Goal: Task Accomplishment & Management: Use online tool/utility

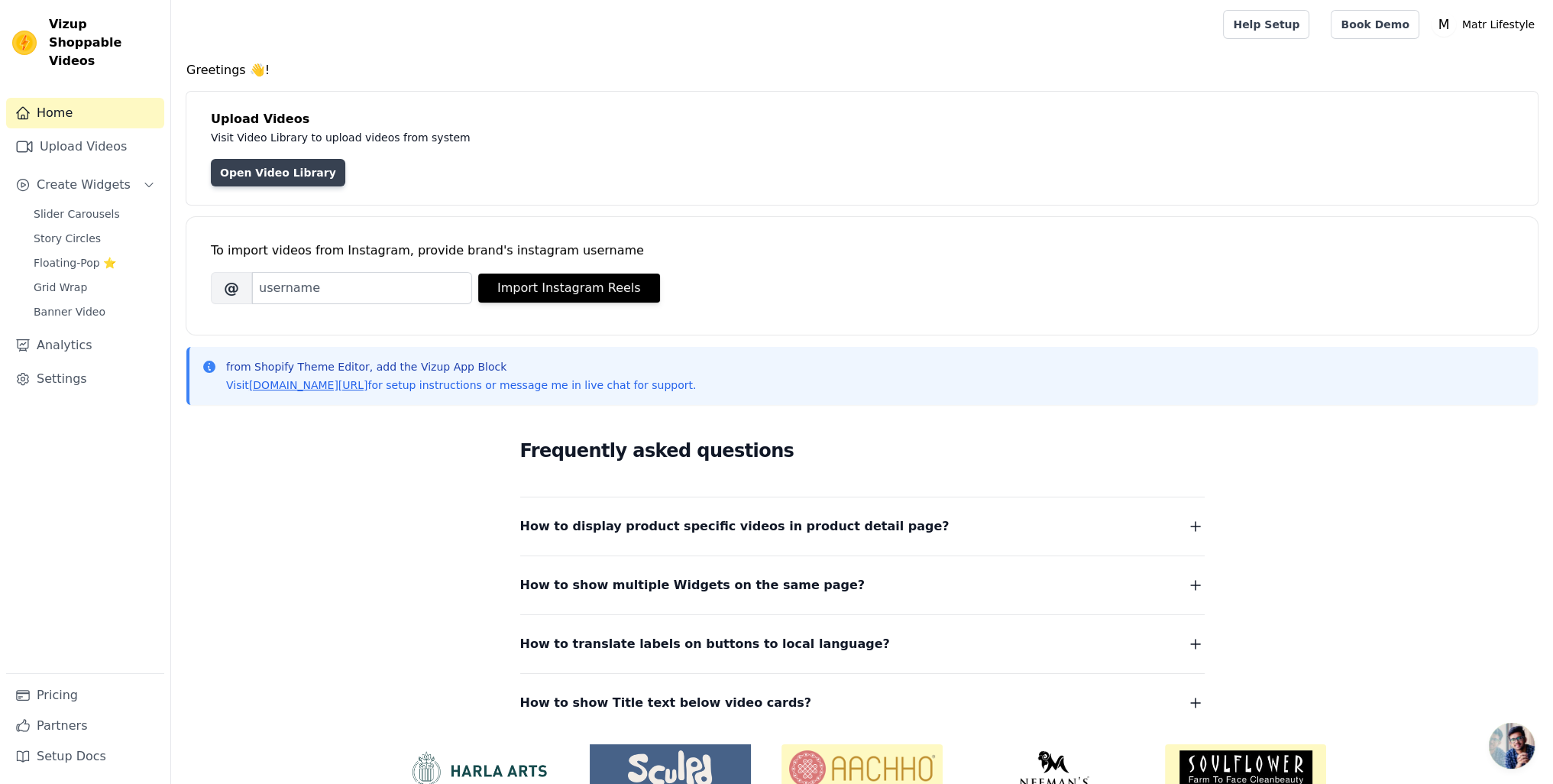
click at [236, 181] on link "Open Video Library" at bounding box center [278, 172] width 134 height 28
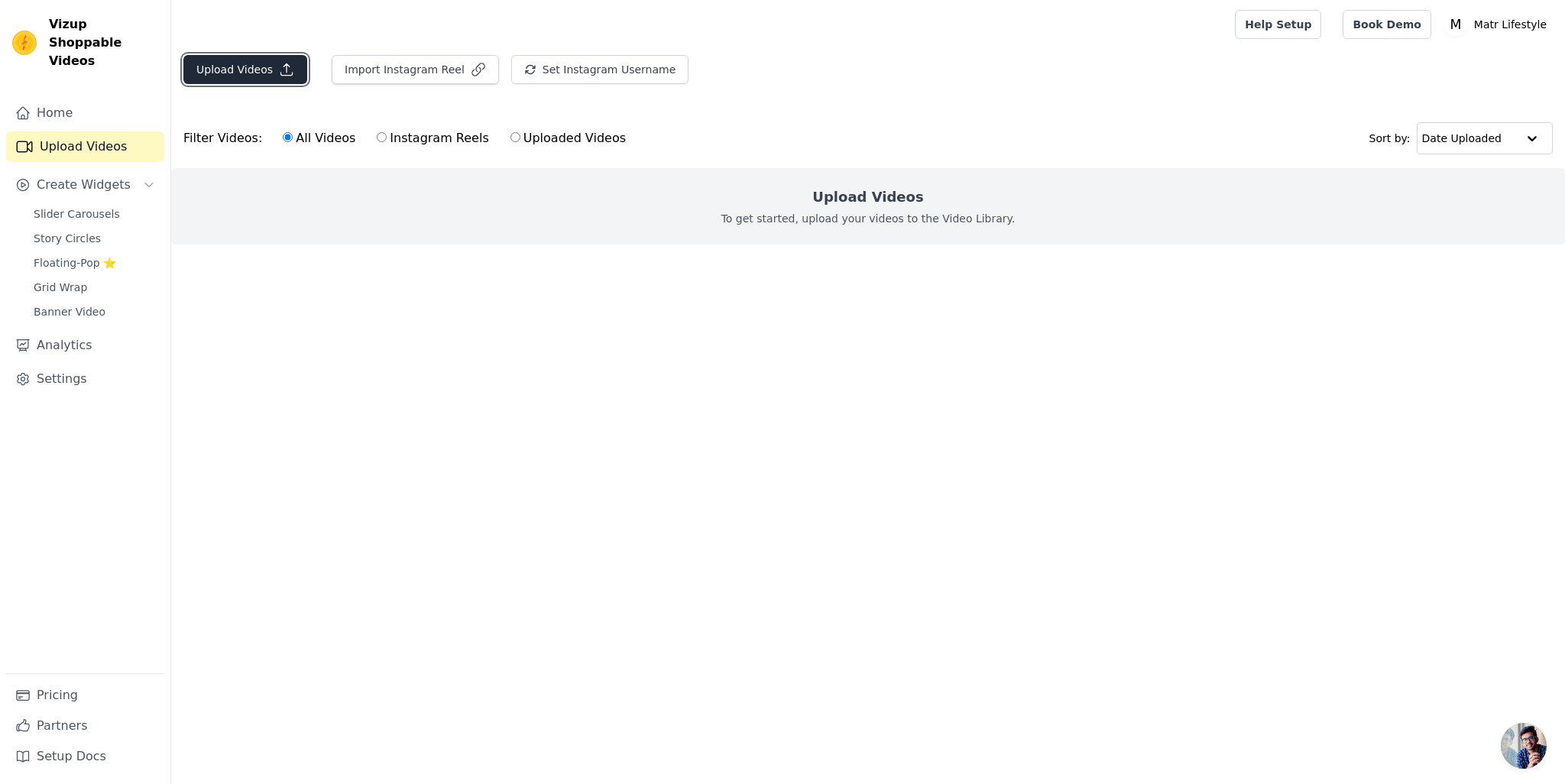
click at [248, 64] on button "Upload Videos" at bounding box center [244, 70] width 123 height 29
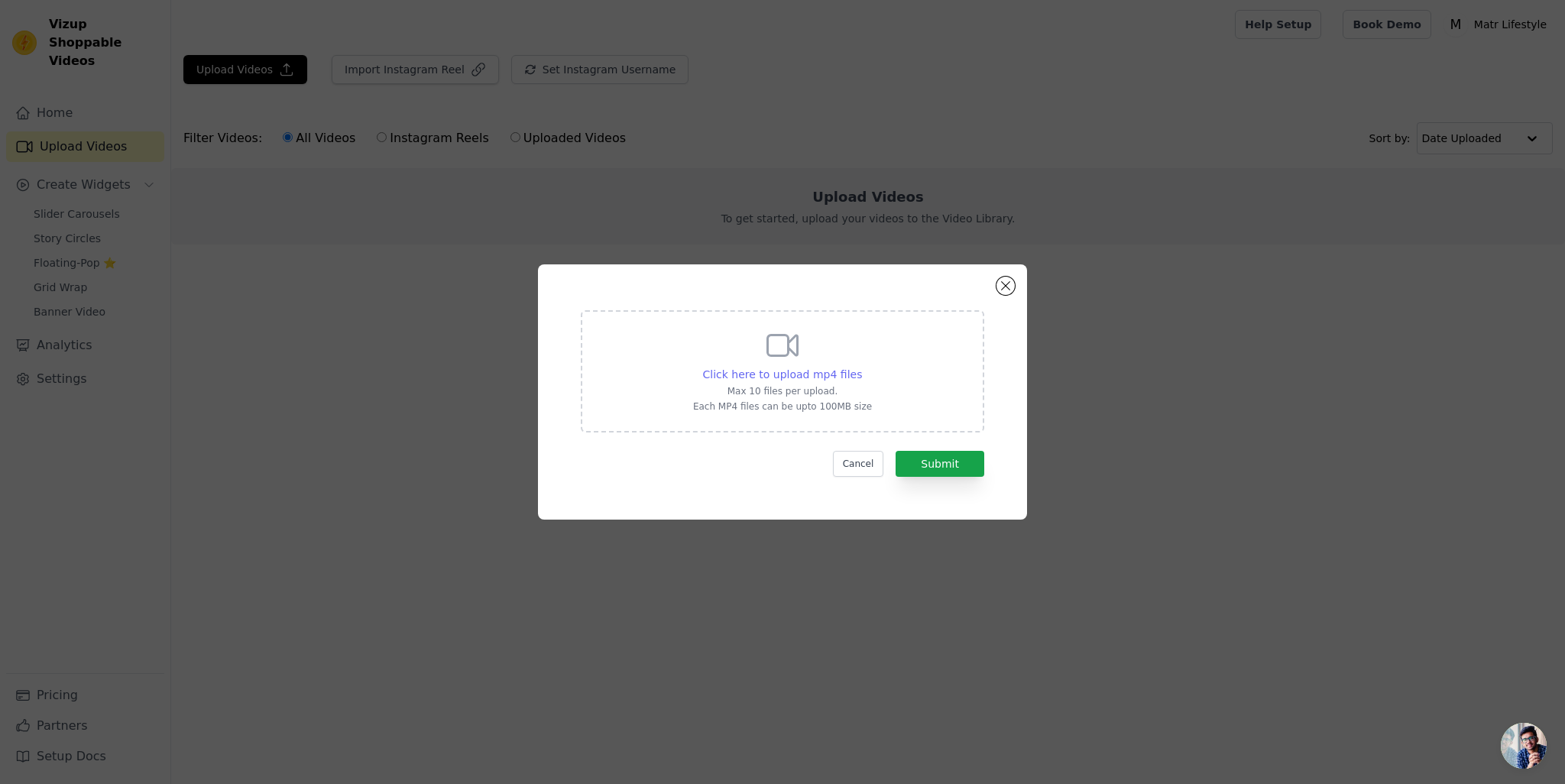
click at [772, 368] on span "Click here to upload mp4 files" at bounding box center [782, 374] width 160 height 13
click at [861, 367] on input "Click here to upload mp4 files Max 10 files per upload. Each MP4 files can be u…" at bounding box center [861, 366] width 1 height 1
type input "C:\fakepath\MATR - TL2BR Reel.mp4"
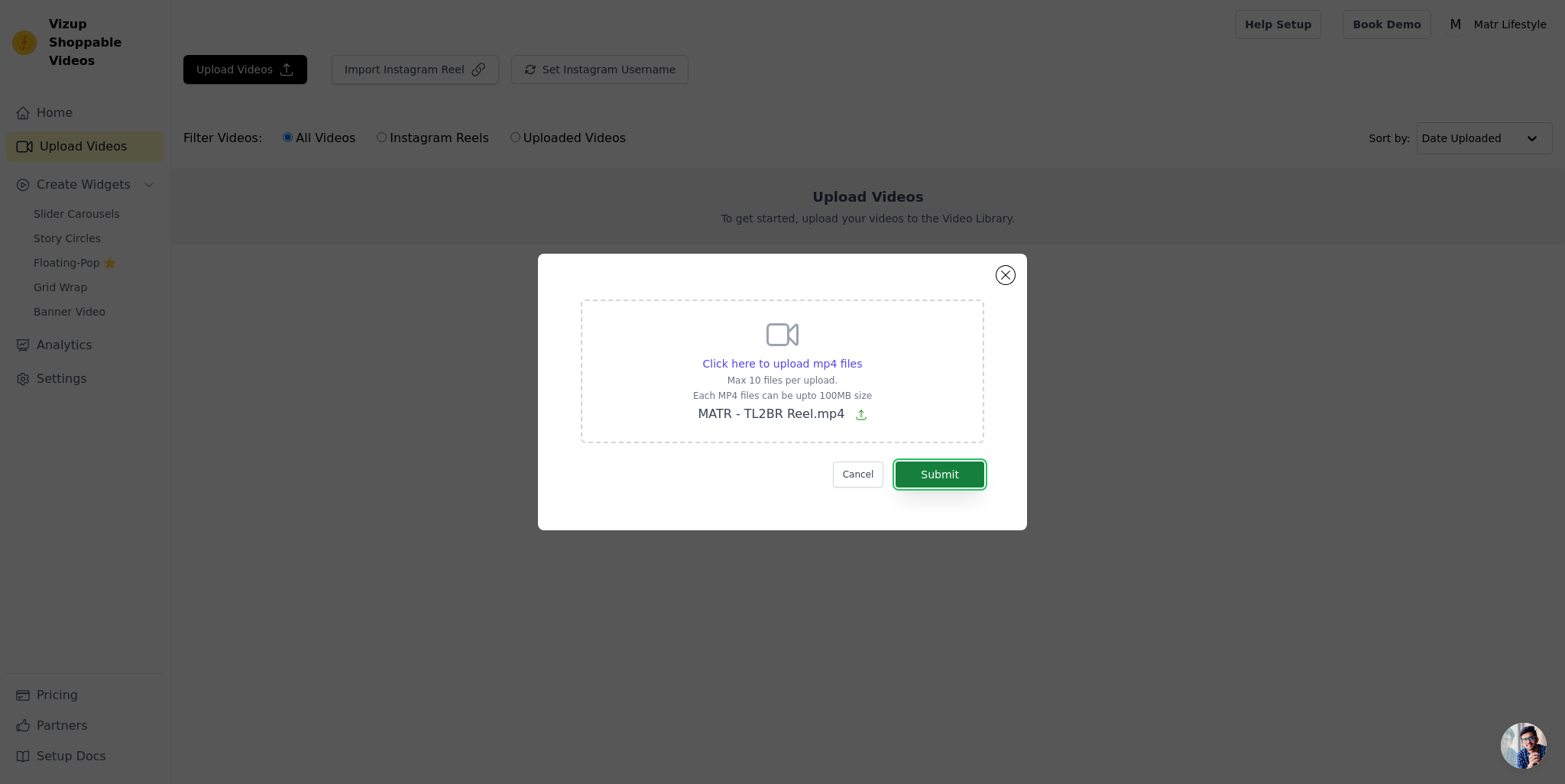
click at [940, 471] on button "Submit" at bounding box center [940, 474] width 89 height 26
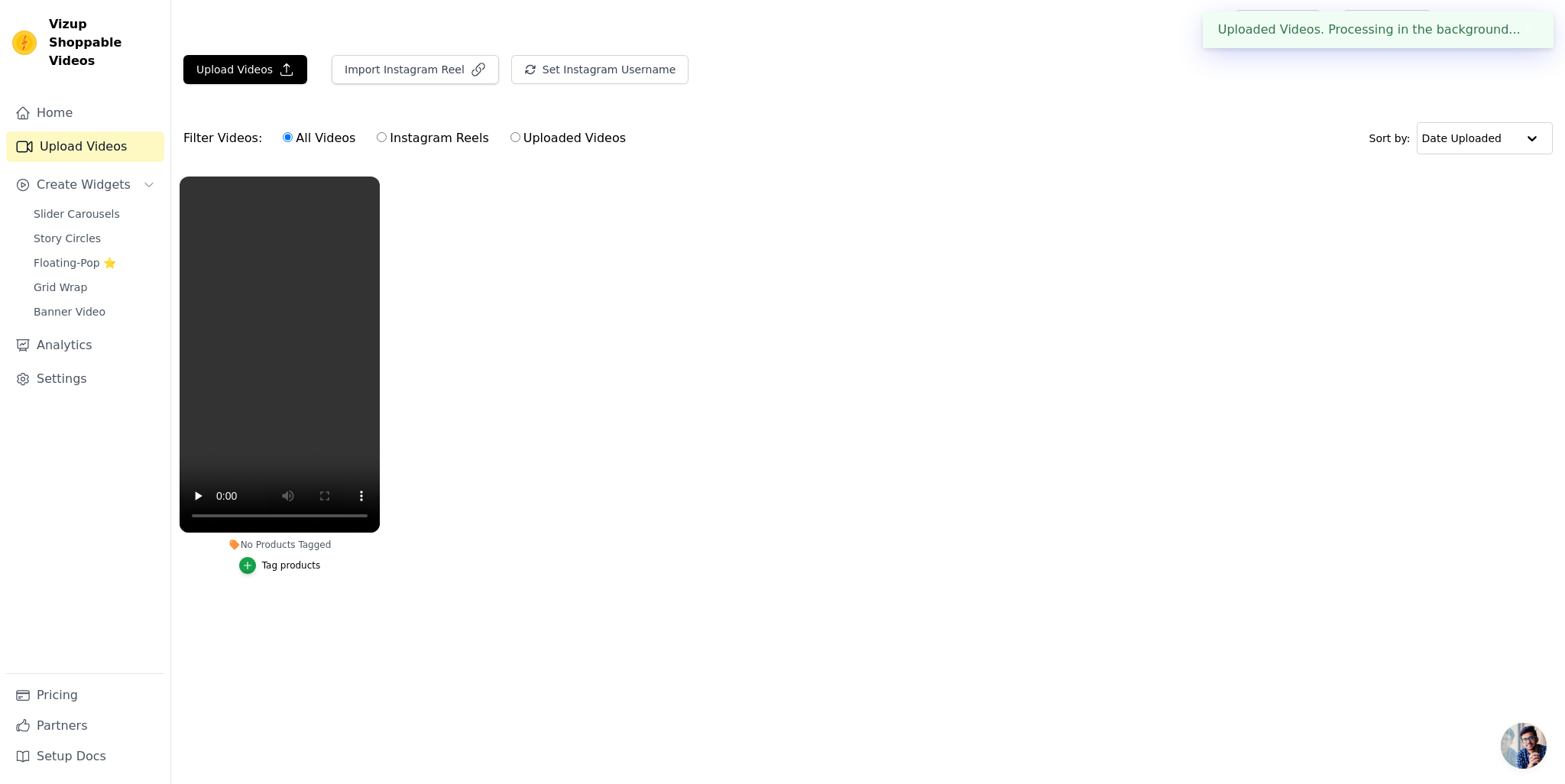
click at [481, 536] on ul "No Products Tagged Tag products" at bounding box center [868, 390] width 1394 height 445
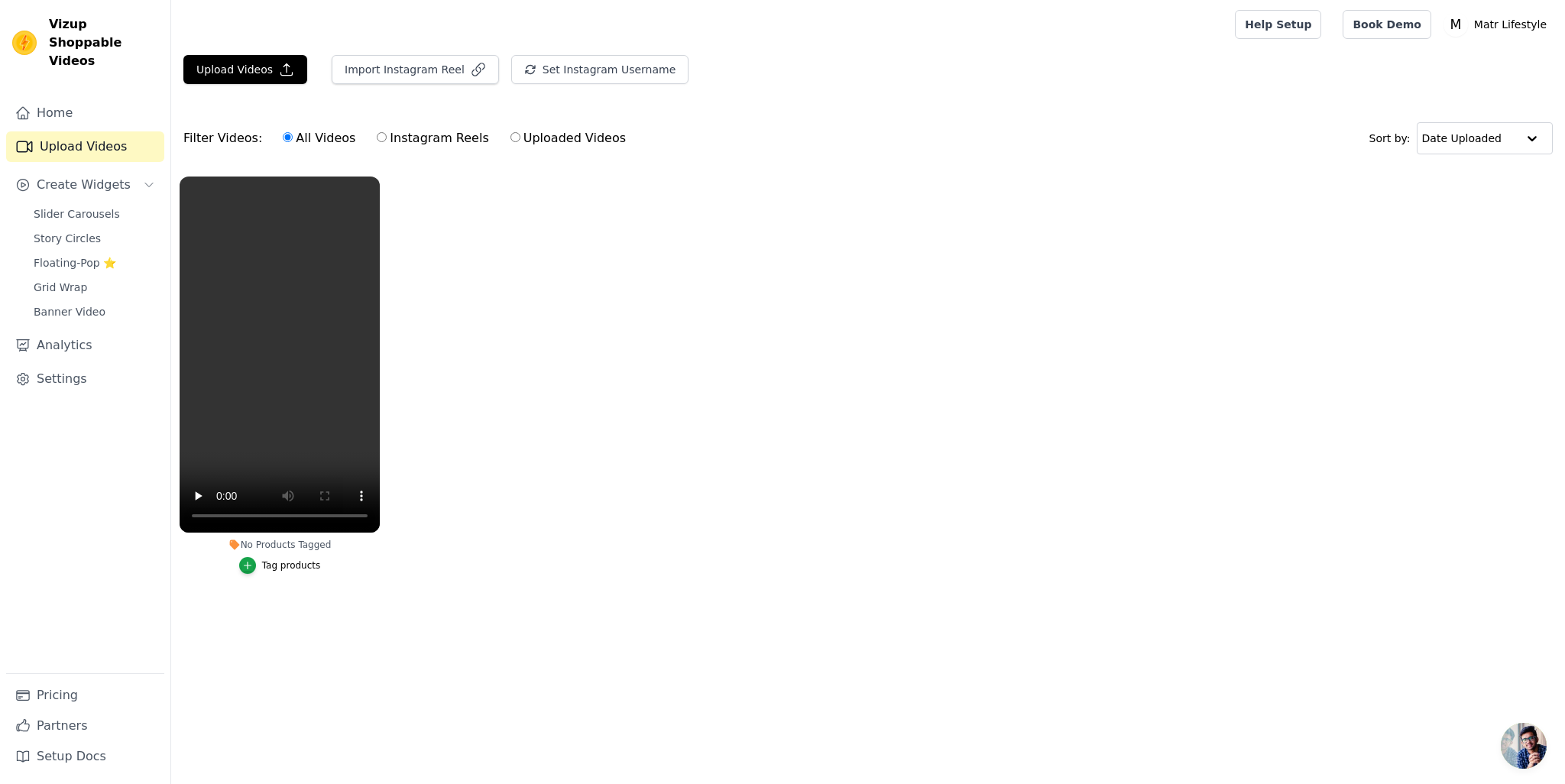
click at [699, 322] on ul "No Products Tagged Tag products" at bounding box center [868, 390] width 1394 height 445
click at [703, 327] on ul "No Products Tagged Tag products" at bounding box center [868, 390] width 1394 height 445
drag, startPoint x: 567, startPoint y: 382, endPoint x: 559, endPoint y: 380, distance: 8.2
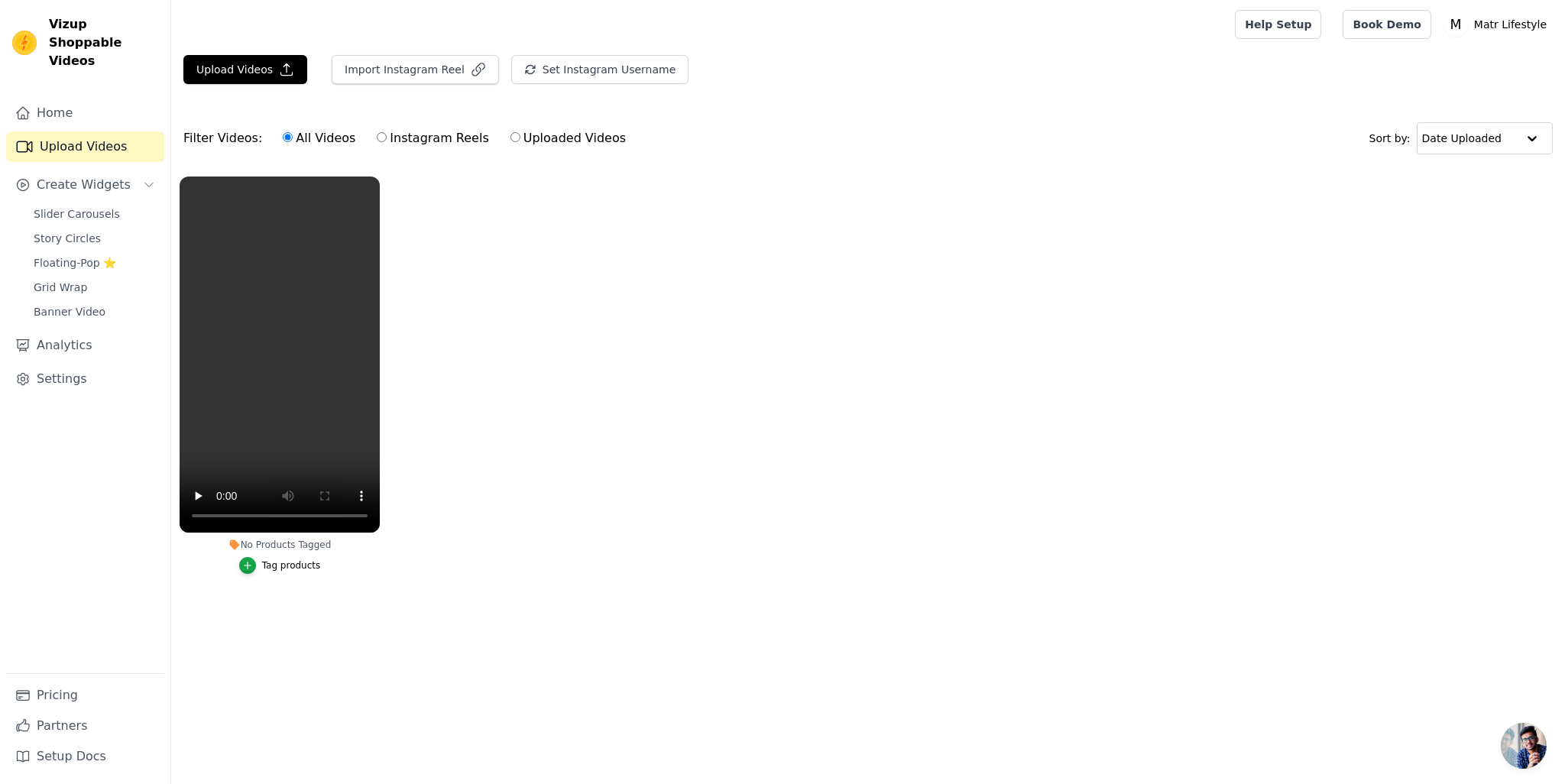
click at [566, 381] on ul "No Products Tagged Tag products" at bounding box center [868, 390] width 1394 height 445
click at [55, 206] on span "Slider Carousels" at bounding box center [76, 214] width 86 height 15
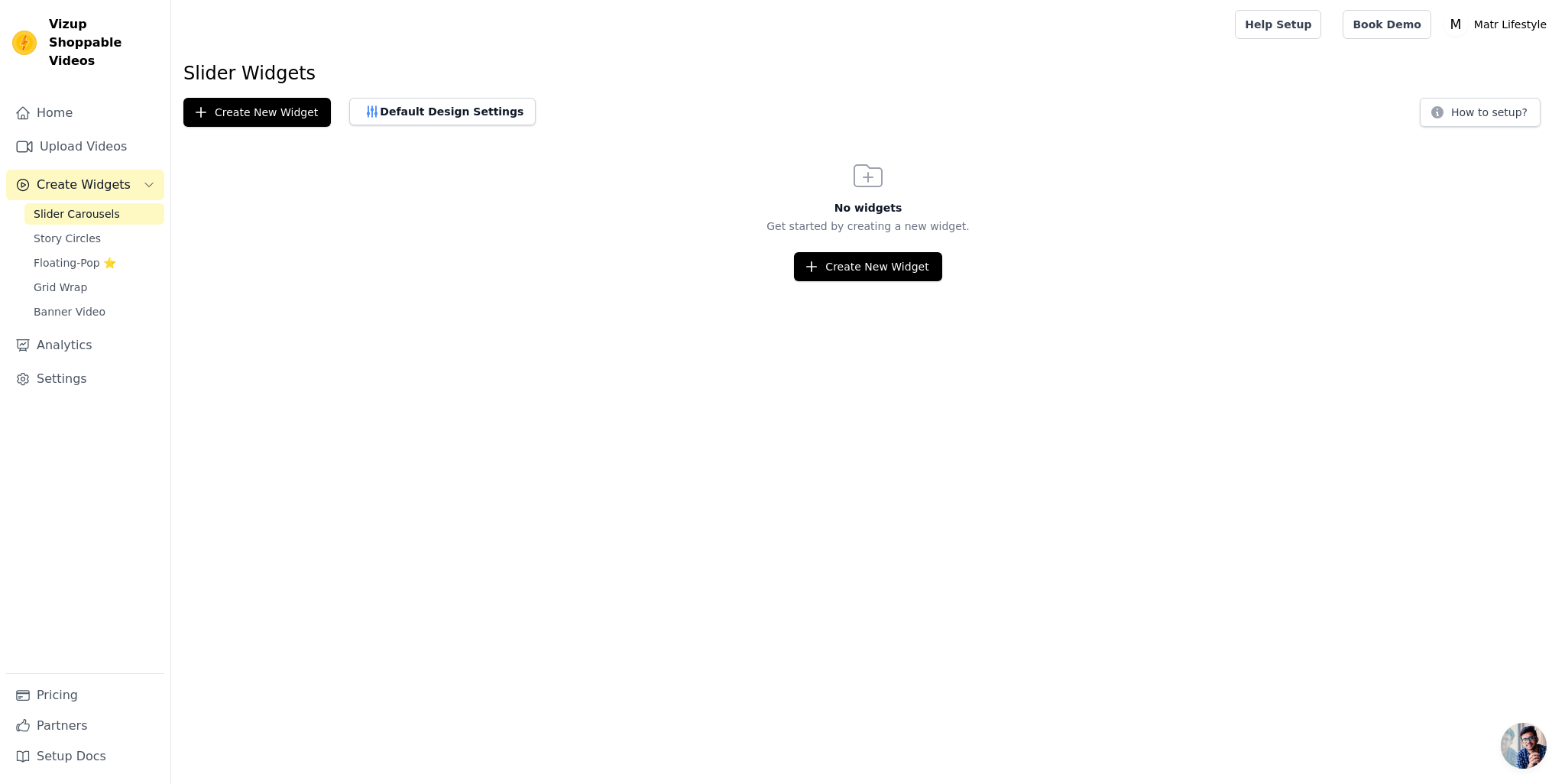
click at [80, 175] on span "Create Widgets" at bounding box center [84, 185] width 94 height 18
click at [107, 175] on span "Create Widgets" at bounding box center [84, 185] width 94 height 18
click at [840, 267] on button "Create New Widget" at bounding box center [868, 266] width 148 height 29
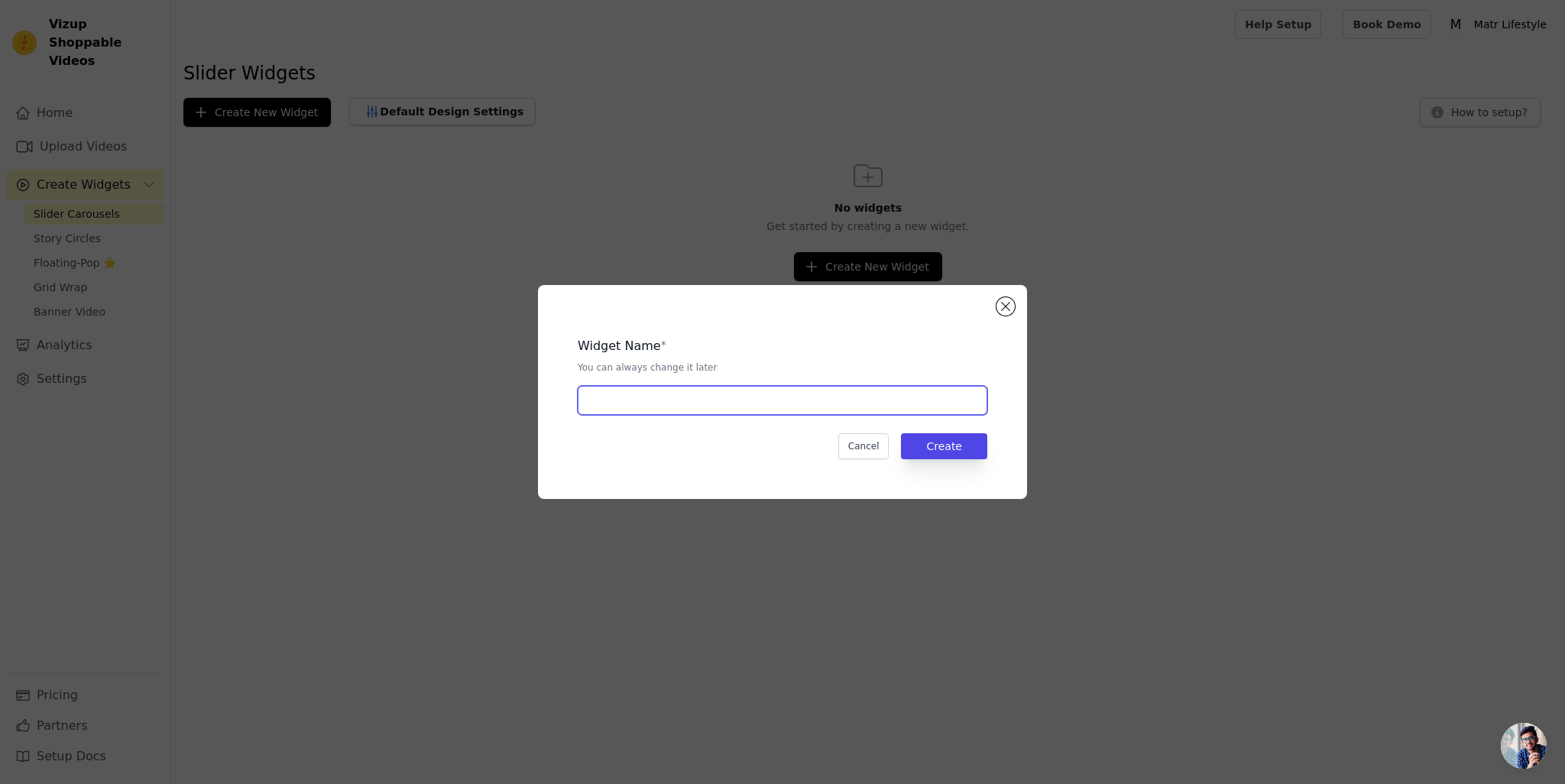
click at [636, 404] on input "text" at bounding box center [782, 400] width 410 height 29
type input "Home Page"
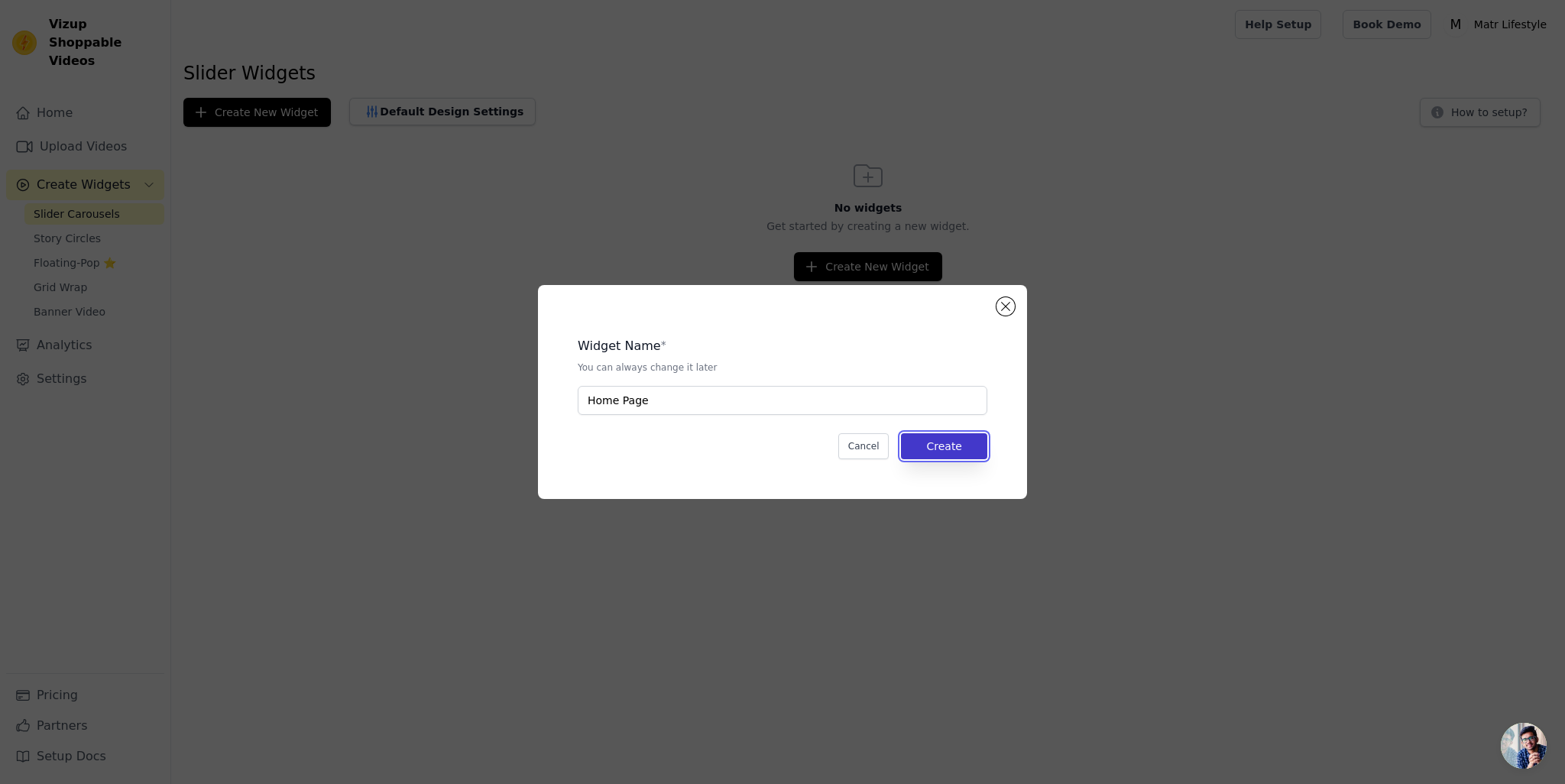
click at [957, 447] on button "Create" at bounding box center [944, 446] width 86 height 26
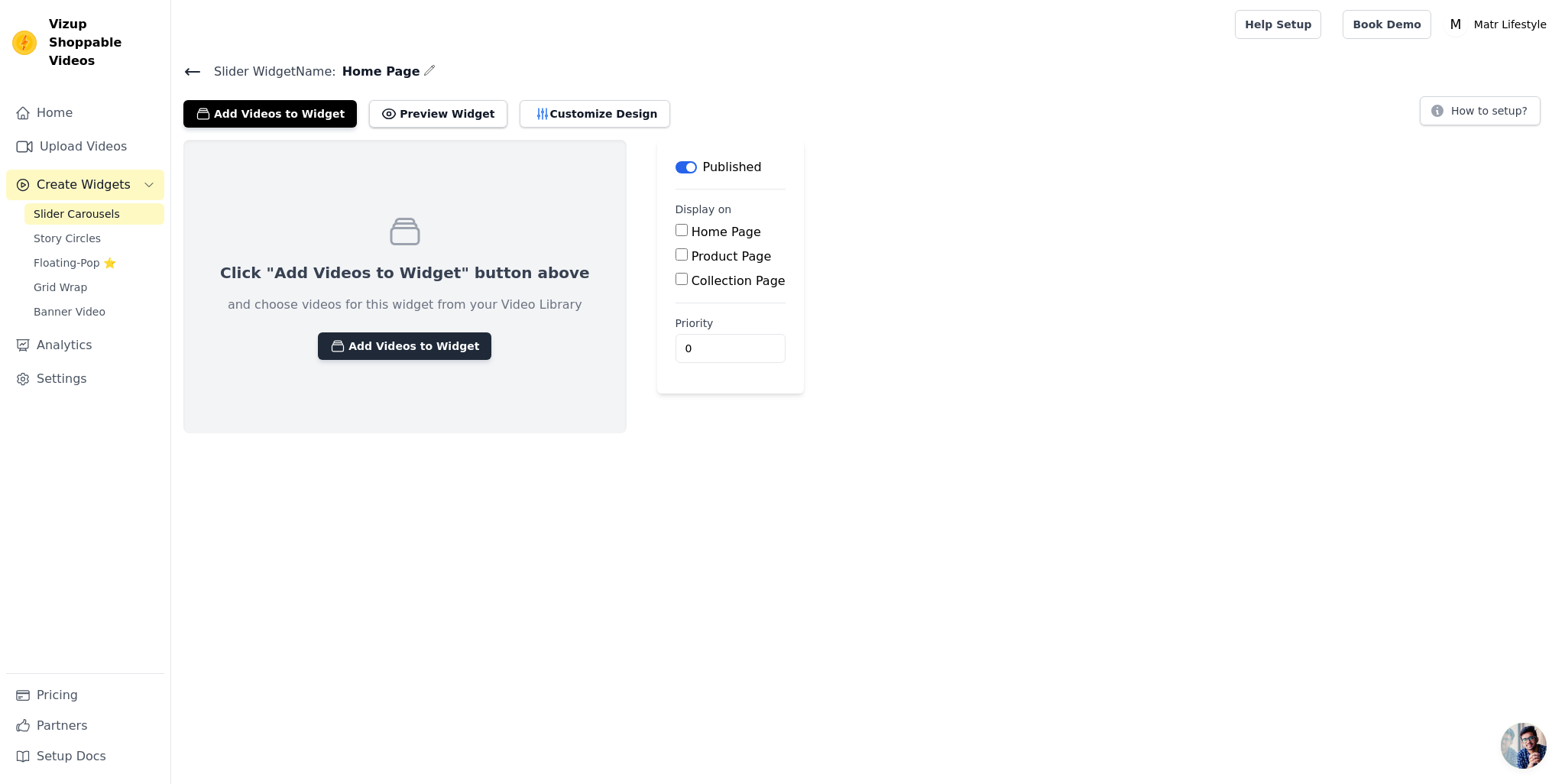
click at [400, 339] on button "Add Videos to Widget" at bounding box center [405, 346] width 174 height 28
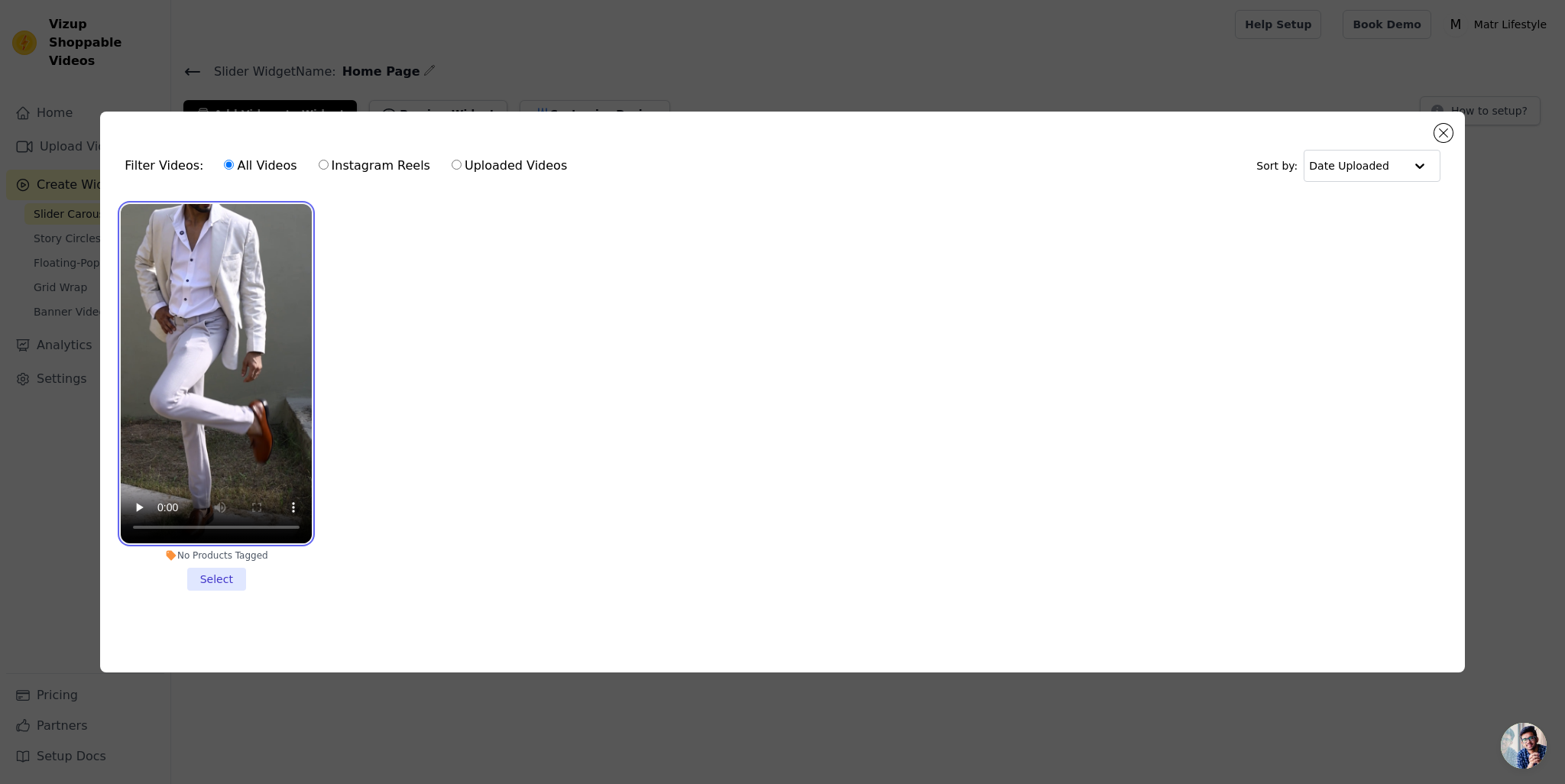
click at [220, 457] on video at bounding box center [217, 374] width 191 height 340
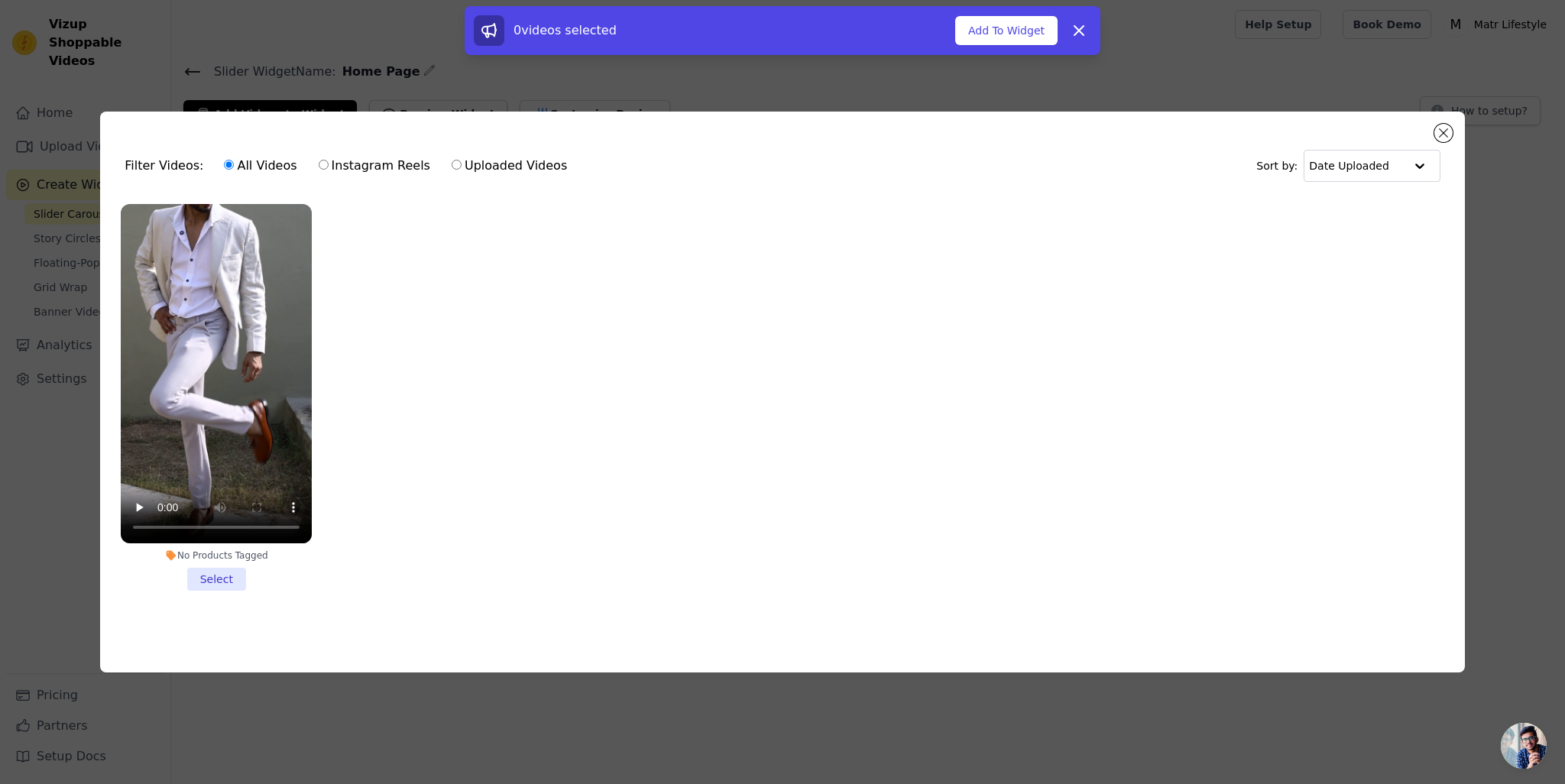
click at [222, 573] on li "No Products Tagged Select" at bounding box center [217, 397] width 191 height 387
click at [0, 0] on input "No Products Tagged Select" at bounding box center [0, 0] width 0 height 0
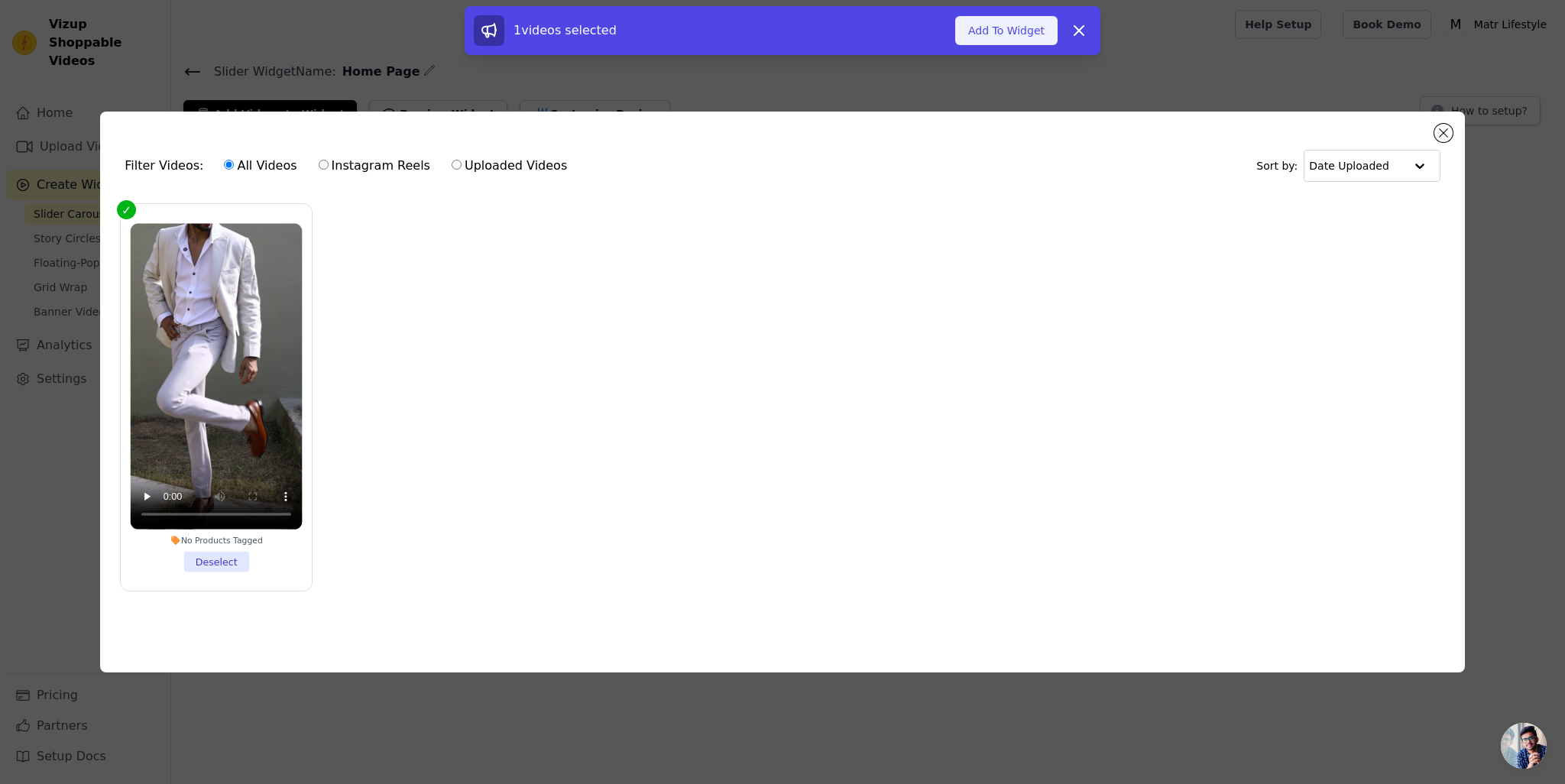
click at [1012, 38] on button "Add To Widget" at bounding box center [1007, 30] width 102 height 29
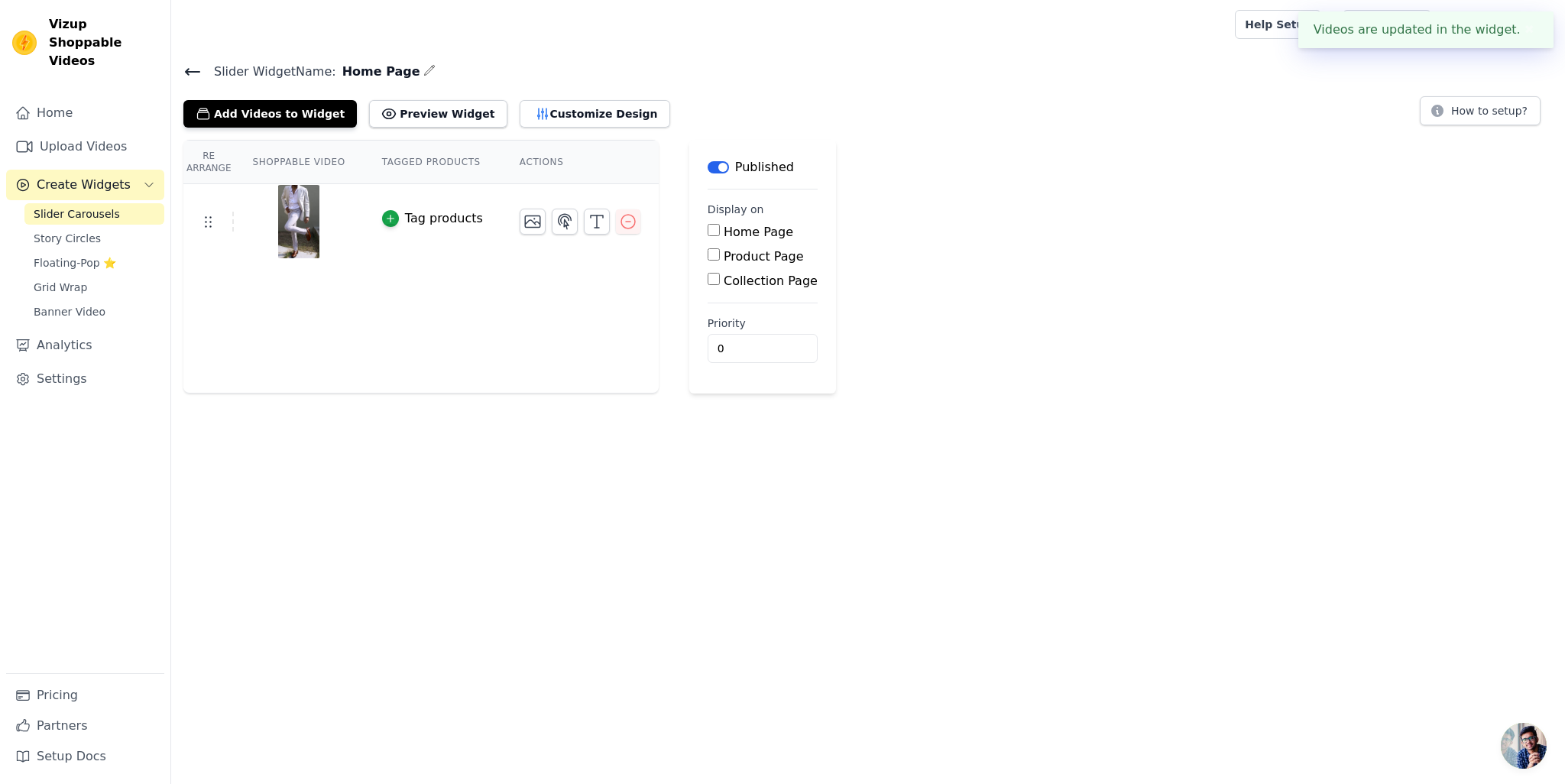
click at [708, 232] on input "Home Page" at bounding box center [714, 230] width 13 height 13
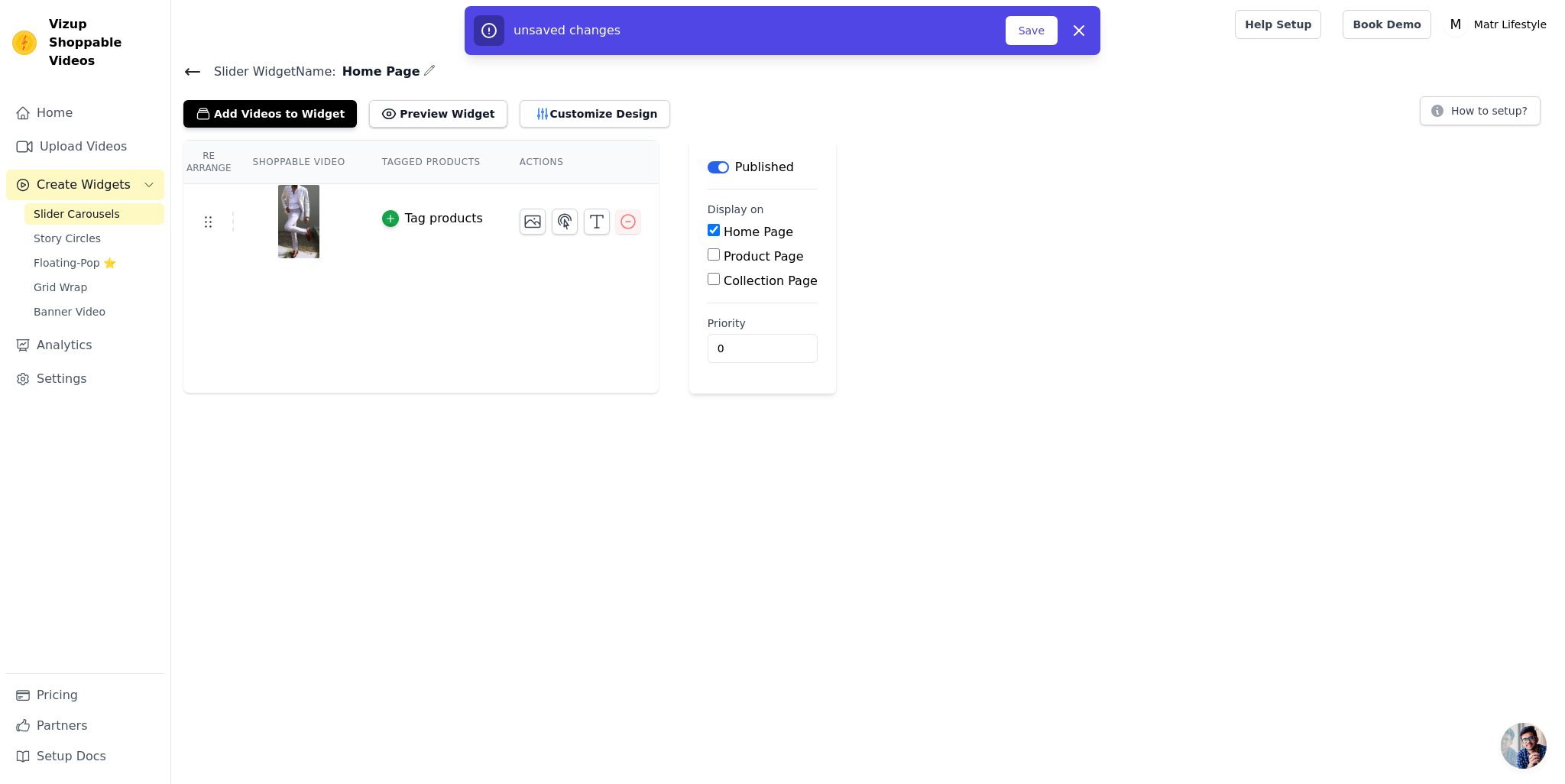
click at [708, 227] on input "Home Page" at bounding box center [714, 230] width 13 height 13
checkbox input "false"
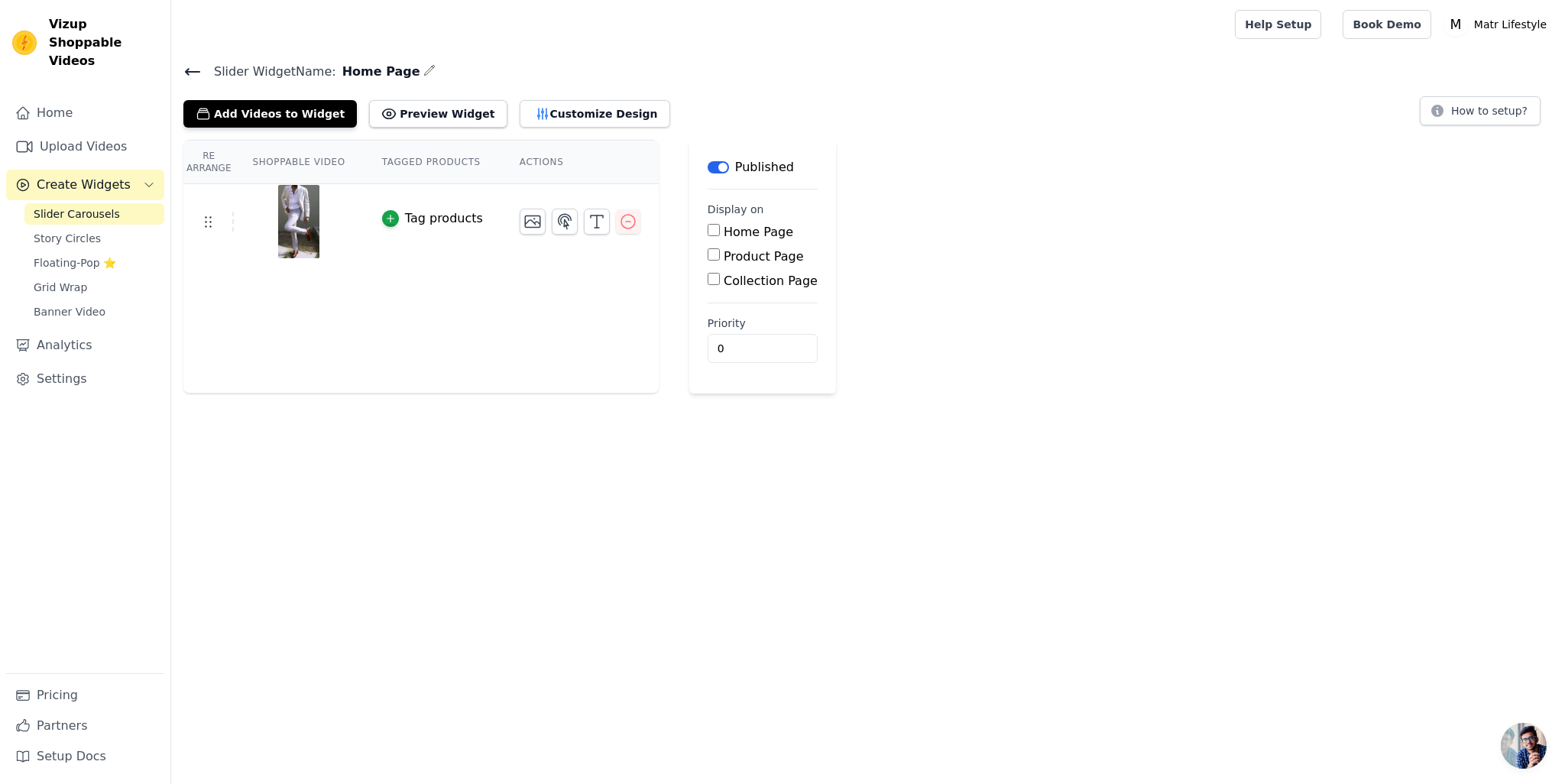
click at [913, 227] on div "Re Arrange Shoppable Video Tagged Products Actions Tag products Save Videos In …" at bounding box center [868, 267] width 1394 height 253
click at [525, 220] on icon "button" at bounding box center [532, 222] width 15 height 12
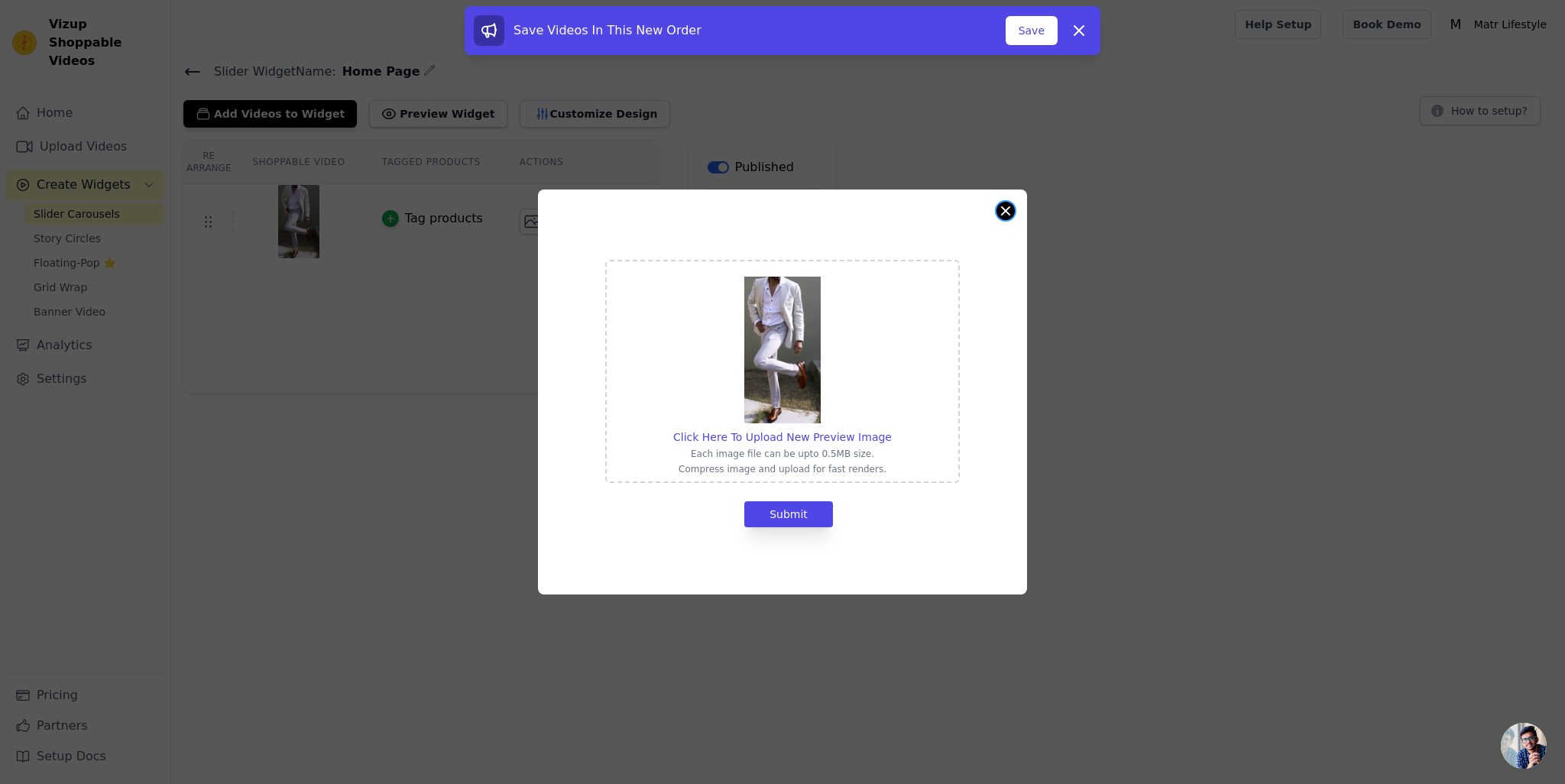
click at [1002, 214] on button "Close modal" at bounding box center [1006, 211] width 18 height 18
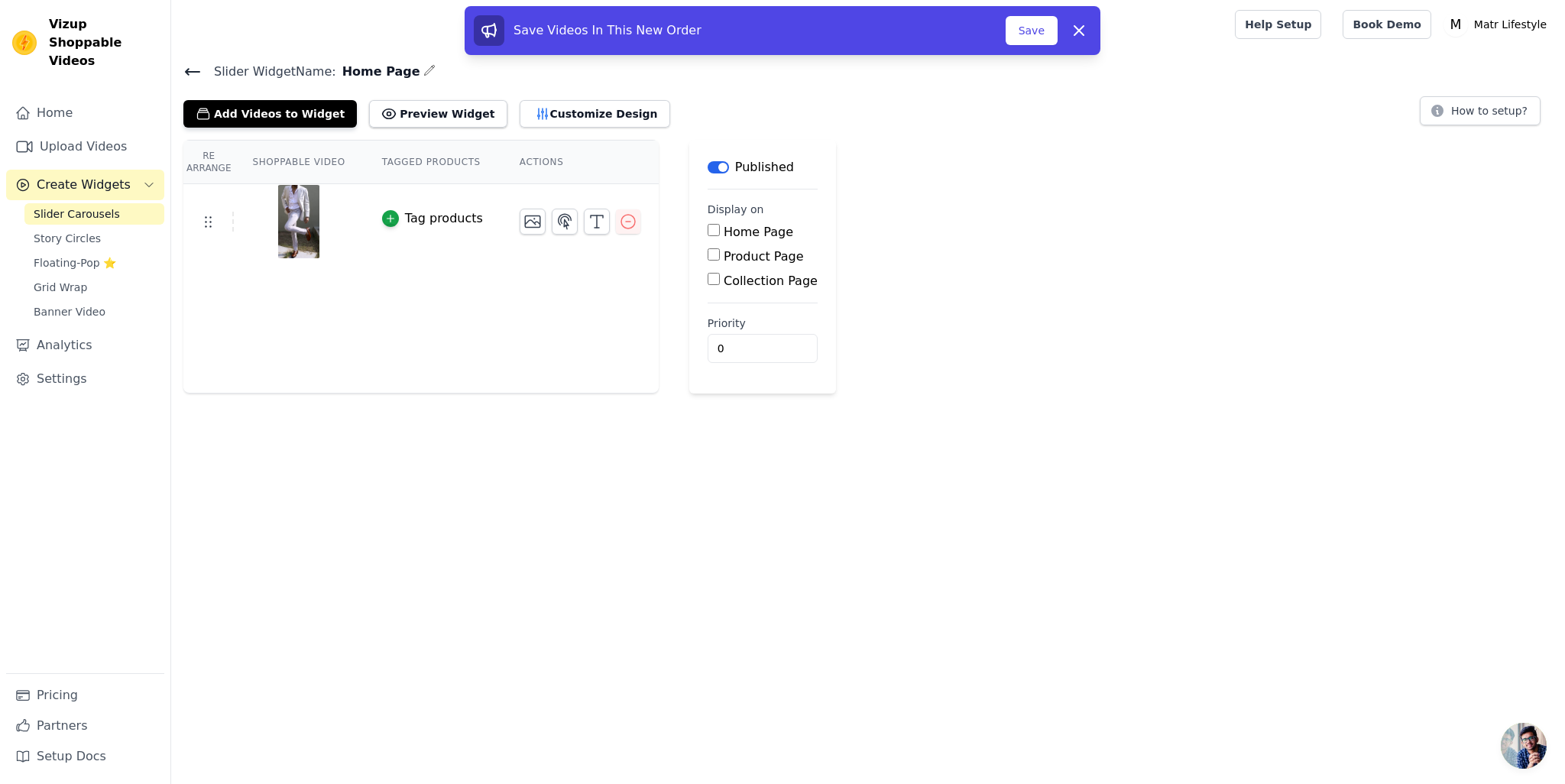
click at [970, 292] on div "Re Arrange Shoppable Video Tagged Products Actions Tag products Save Videos In …" at bounding box center [868, 267] width 1394 height 253
click at [276, 157] on th "Shoppable Video" at bounding box center [299, 162] width 129 height 44
click at [287, 166] on th "Shoppable Video" at bounding box center [299, 162] width 129 height 44
click at [395, 353] on div "Re Arrange Shoppable Video Tagged Products Actions Tag products" at bounding box center [421, 267] width 475 height 253
click at [1079, 29] on icon at bounding box center [1079, 30] width 18 height 18
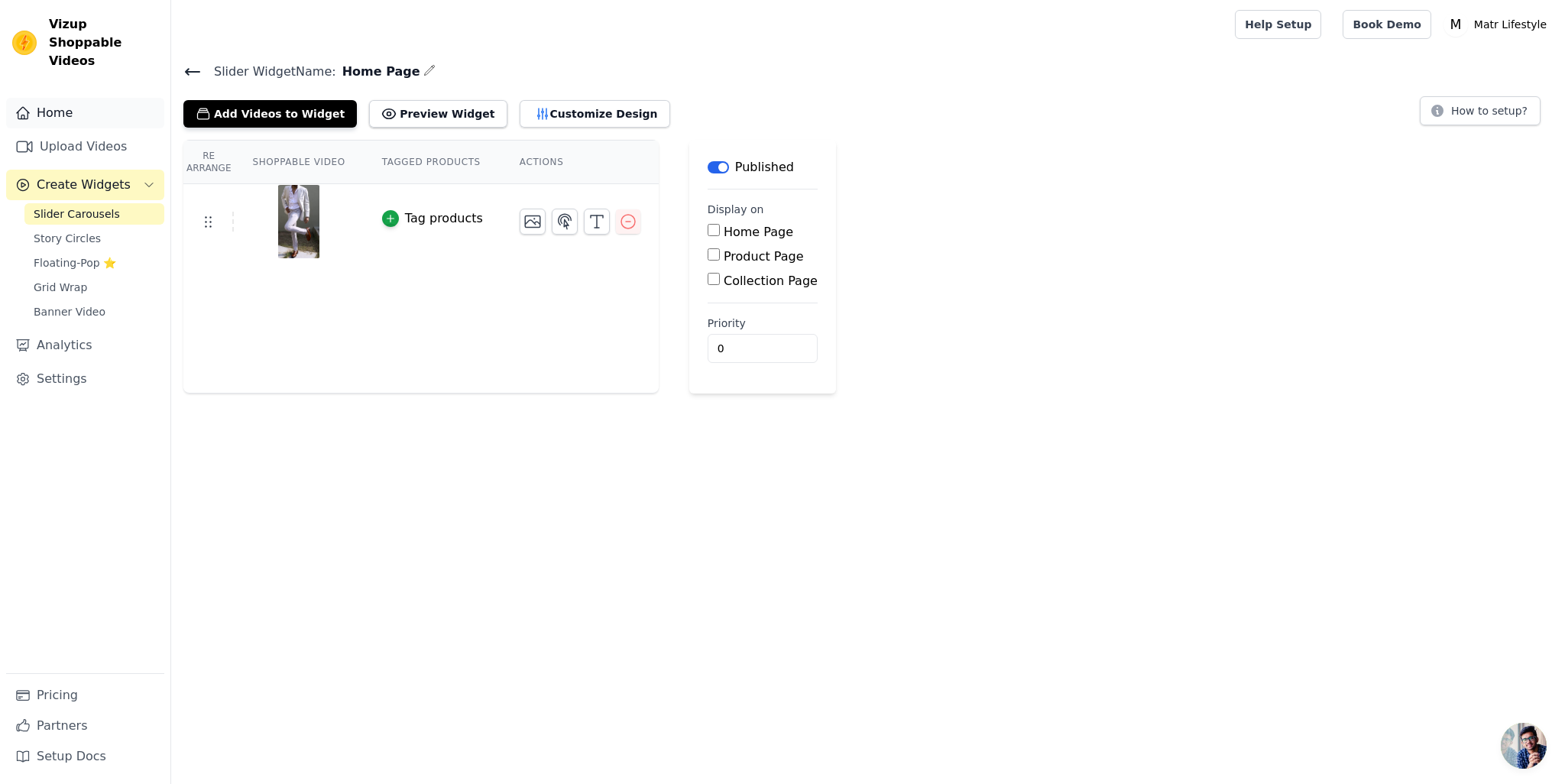
click at [55, 97] on link "Home" at bounding box center [85, 112] width 158 height 30
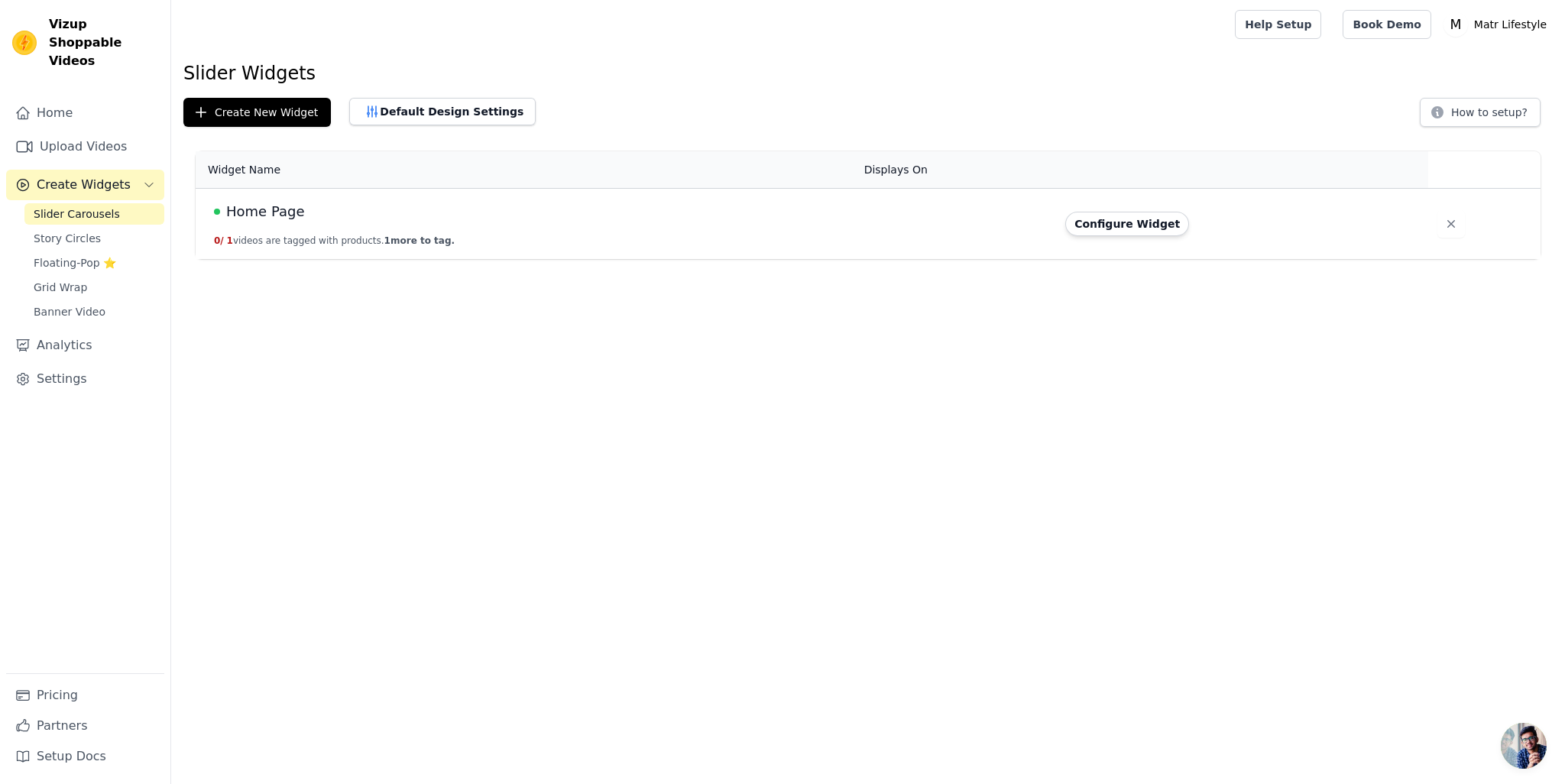
click at [579, 259] on html "Vizup Shoppable Videos Home Upload Videos Create Widgets Slider Carousels Story…" at bounding box center [782, 129] width 1565 height 259
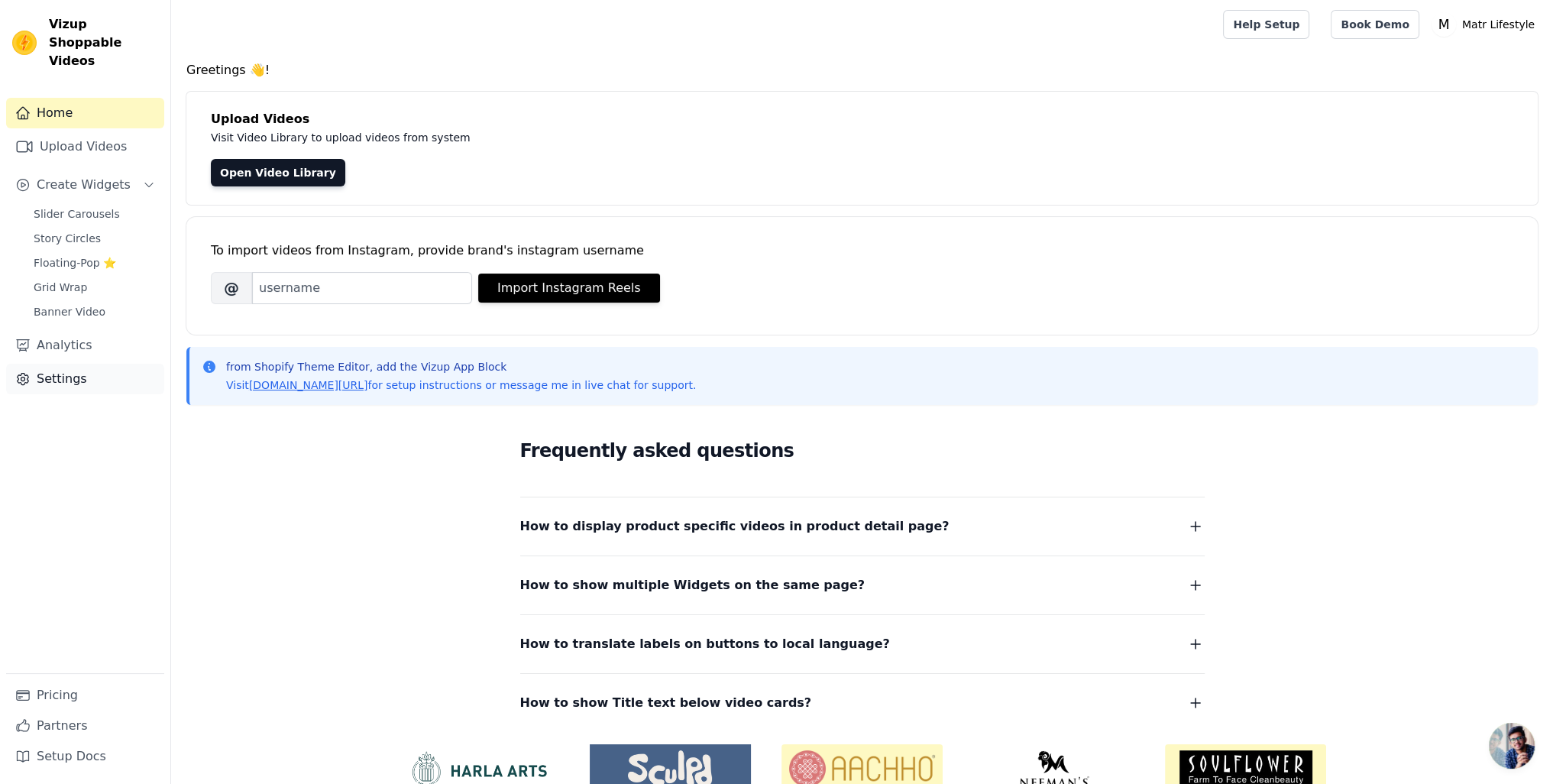
click at [64, 365] on link "Settings" at bounding box center [85, 379] width 158 height 30
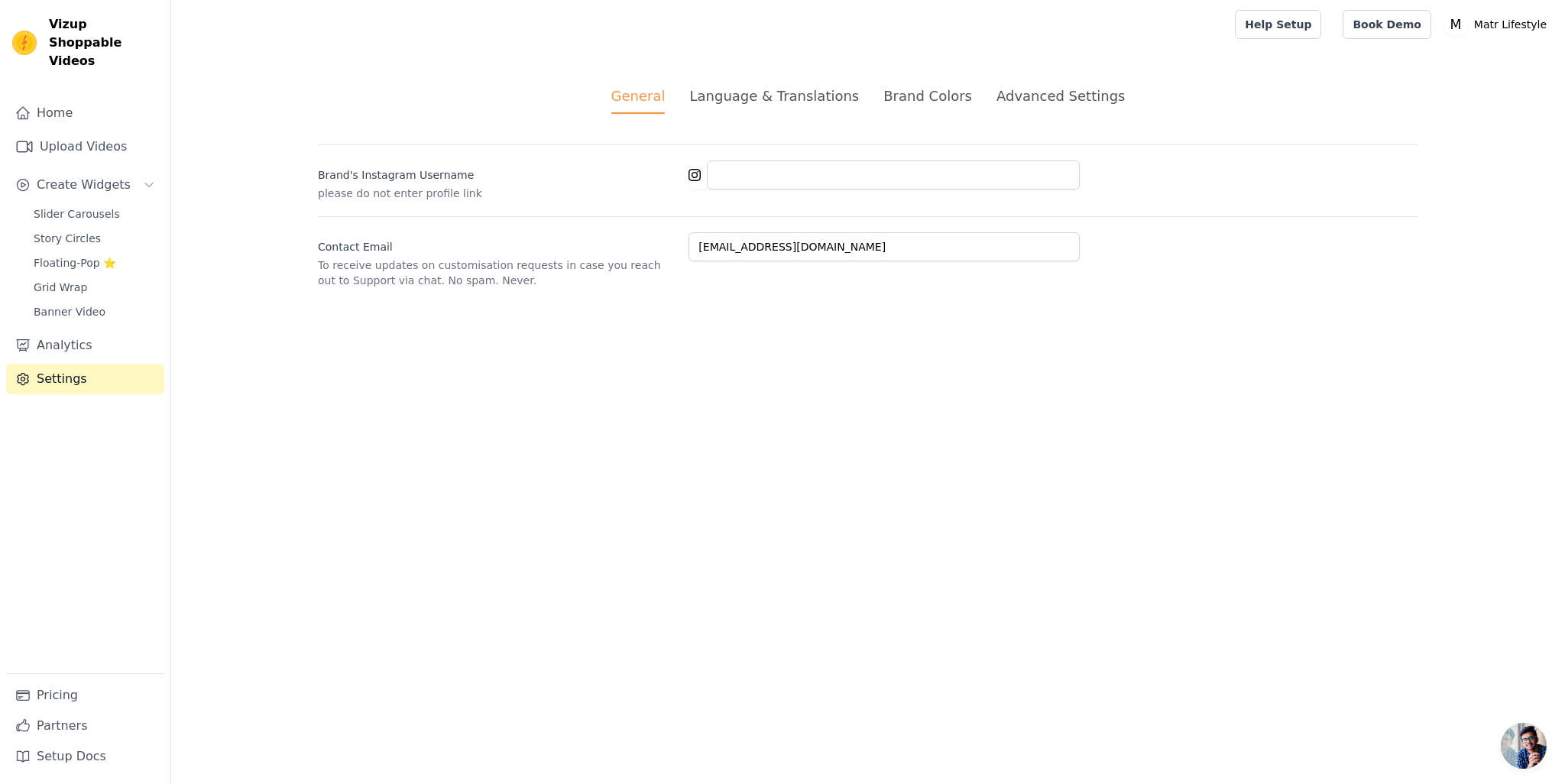
click at [814, 325] on html "Vizup Shoppable Videos Home Upload Videos Create Widgets Slider Carousels Story…" at bounding box center [782, 162] width 1565 height 325
click at [70, 559] on div "Home Upload Videos Create Widgets Slider Carousels Story Circles Floating-Pop ⭐…" at bounding box center [85, 384] width 158 height 575
click at [1501, 24] on p "Matr Lifestyle" at bounding box center [1510, 24] width 85 height 28
click at [1437, 66] on link "Settings" at bounding box center [1479, 63] width 147 height 28
click at [76, 132] on link "Upload Videos" at bounding box center [85, 147] width 158 height 30
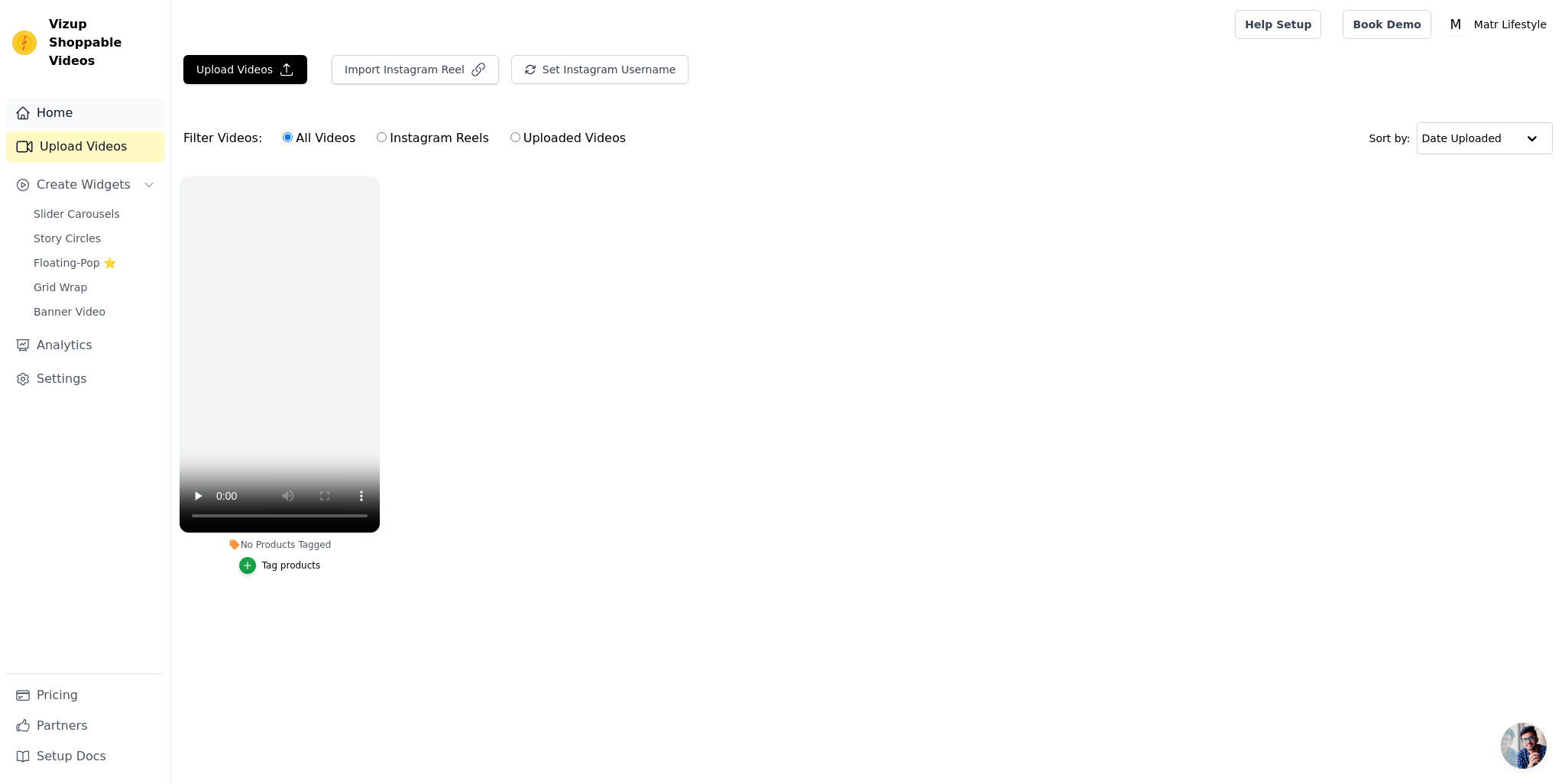
click at [55, 97] on link "Home" at bounding box center [85, 112] width 158 height 30
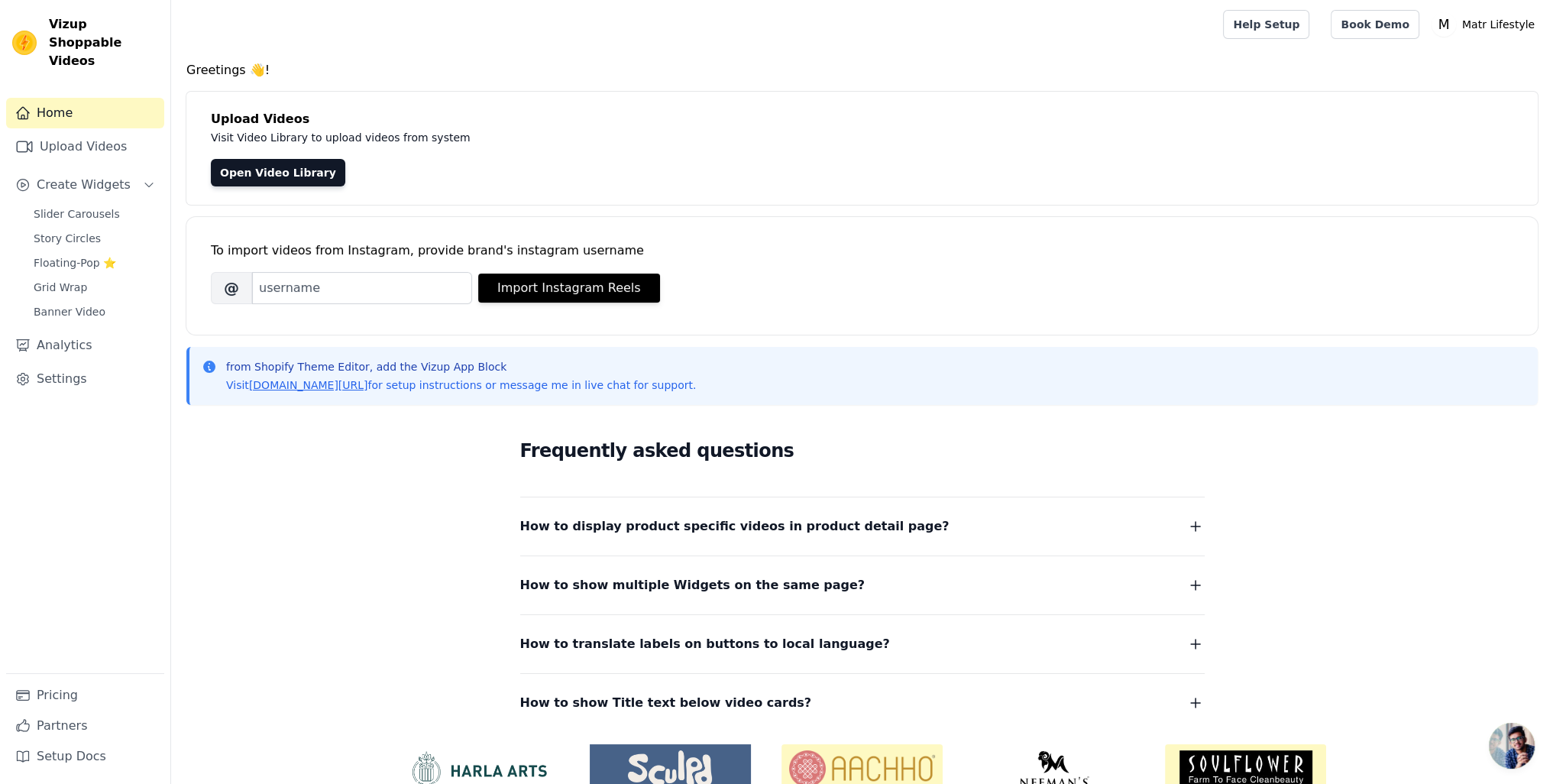
click at [477, 150] on div "Upload Videos Visit Video Library to upload videos from system Open Video Libra…" at bounding box center [862, 148] width 1352 height 113
